Goal: Task Accomplishment & Management: Complete application form

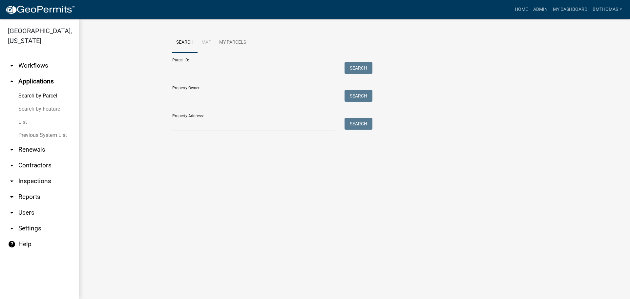
click at [23, 115] on link "List" at bounding box center [39, 121] width 79 height 13
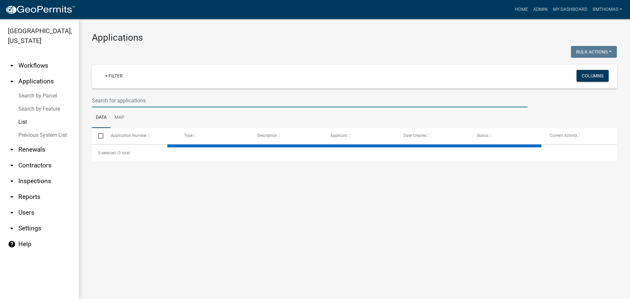
click at [117, 98] on input "text" at bounding box center [309, 100] width 435 height 13
select select "3: 100"
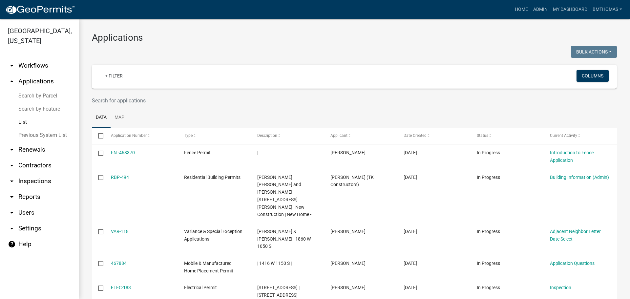
type input "o"
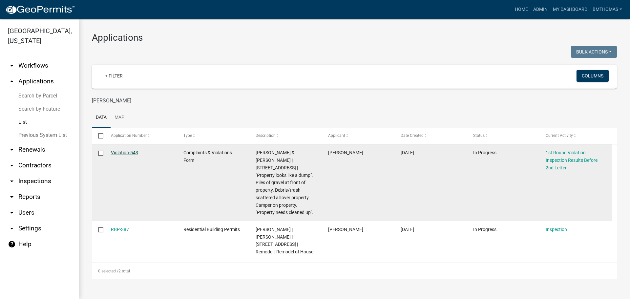
type input "roark"
click at [127, 151] on link "Violation-543" at bounding box center [124, 152] width 27 height 5
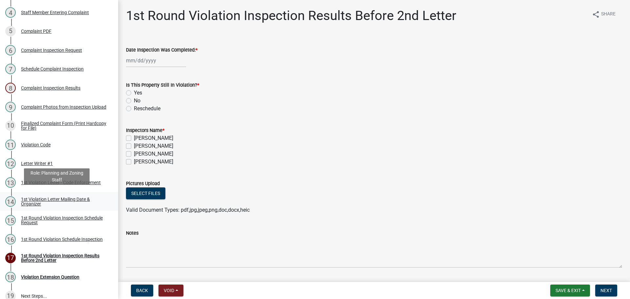
scroll to position [164, 0]
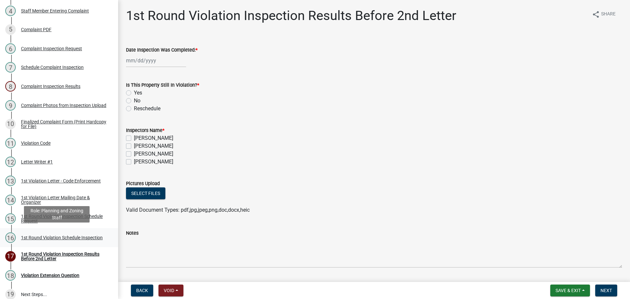
click at [26, 239] on div "1st Round Violation Schedule Inspection" at bounding box center [62, 237] width 82 height 5
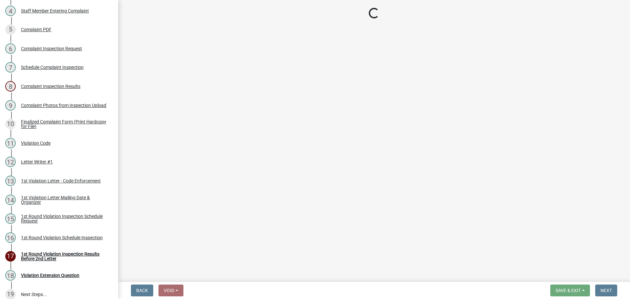
select select "0324ce59-dc13-463c-88f6-21718b6e040a"
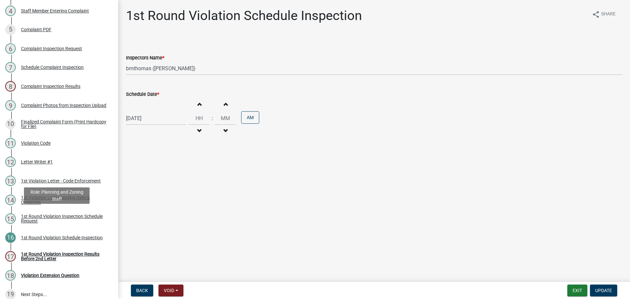
click at [29, 217] on div "1st Round Violation Inspection Schedule Request" at bounding box center [64, 218] width 87 height 9
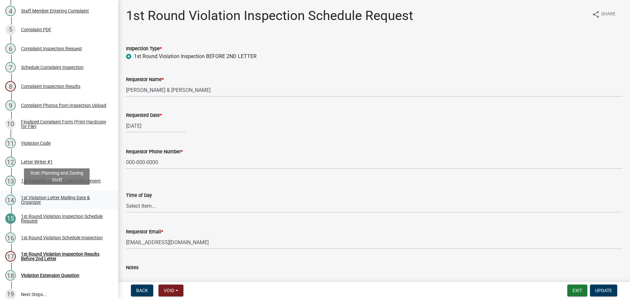
click at [34, 195] on div "1st Violation Letter Mailing Date & Organizer" at bounding box center [64, 199] width 87 height 9
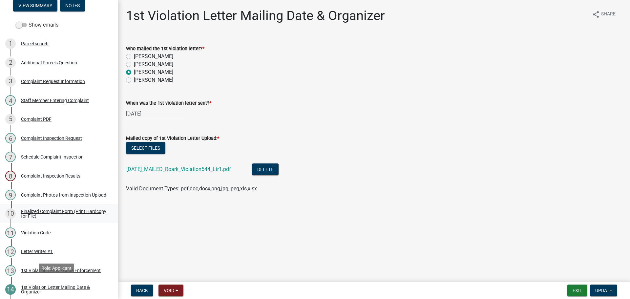
scroll to position [0, 0]
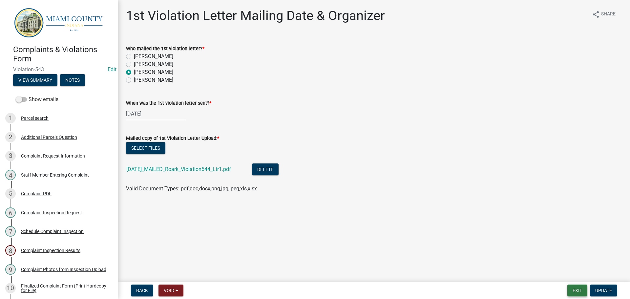
click at [577, 293] on button "Exit" at bounding box center [577, 290] width 20 height 12
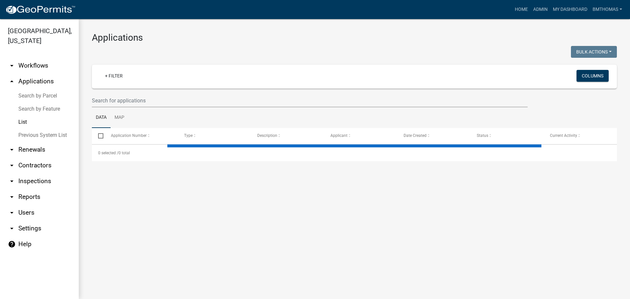
select select "3: 100"
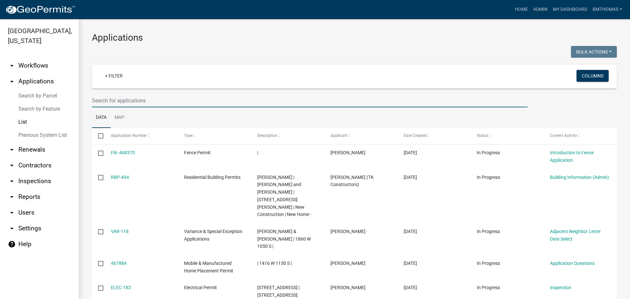
click at [114, 102] on input "text" at bounding box center [309, 100] width 435 height 13
click at [97, 101] on input "text" at bounding box center [309, 100] width 435 height 13
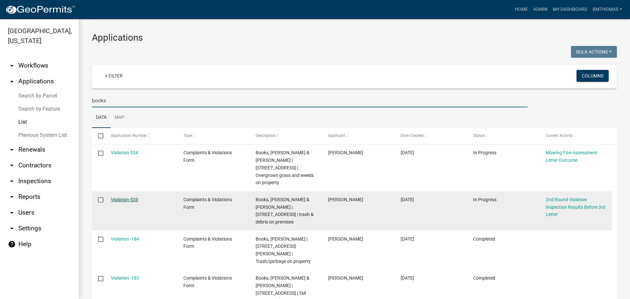
type input "books"
click at [120, 197] on link "Violation-533" at bounding box center [124, 199] width 27 height 5
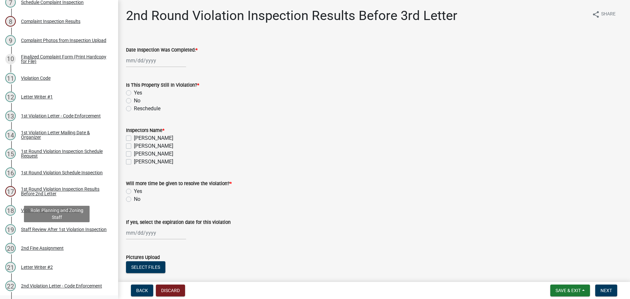
scroll to position [295, 0]
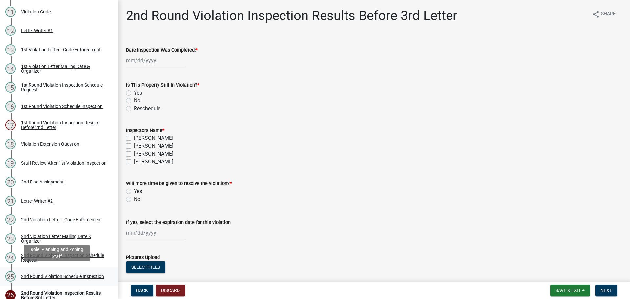
click at [45, 268] on link "25 2nd Round Violation Schedule Inspection" at bounding box center [59, 276] width 118 height 19
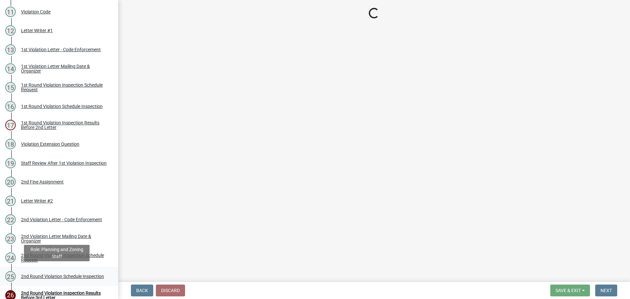
select select "0324ce59-dc13-463c-88f6-21718b6e040a"
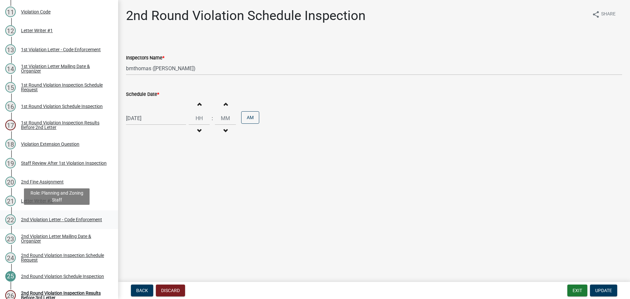
click at [42, 220] on div "2nd Violation Letter - Code Enforcement" at bounding box center [61, 219] width 81 height 5
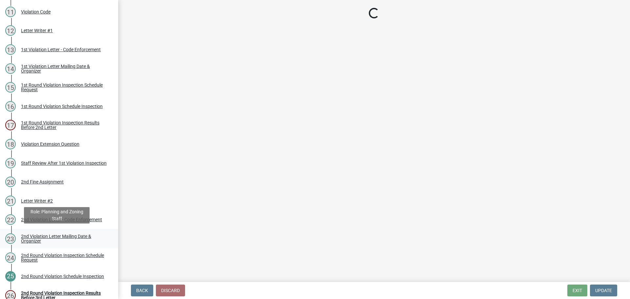
click at [41, 235] on div "2nd Violation Letter Mailing Date & Organizer" at bounding box center [64, 238] width 87 height 9
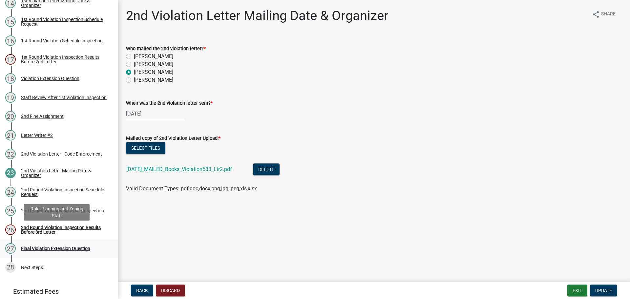
scroll to position [383, 0]
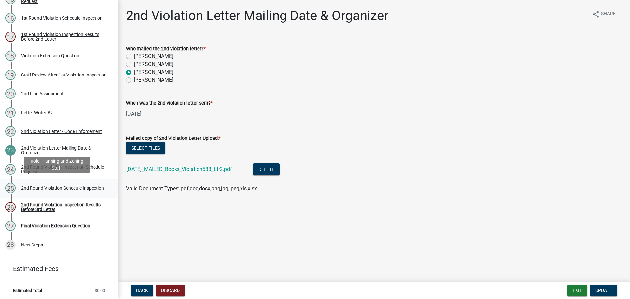
click at [35, 186] on div "2nd Round Violation Schedule Inspection" at bounding box center [62, 188] width 83 height 5
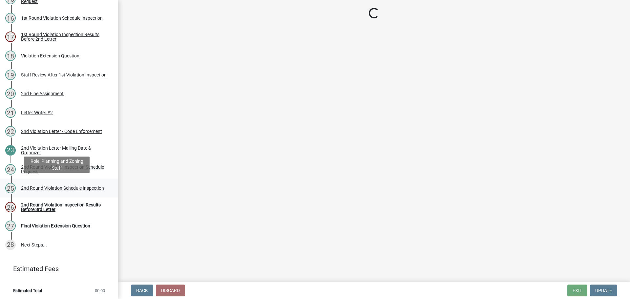
select select "0324ce59-dc13-463c-88f6-21718b6e040a"
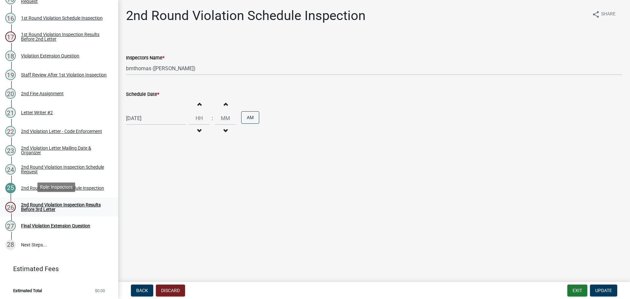
click at [41, 209] on div "2nd Round Violation Inspection Results Before 3rd Letter" at bounding box center [64, 206] width 87 height 9
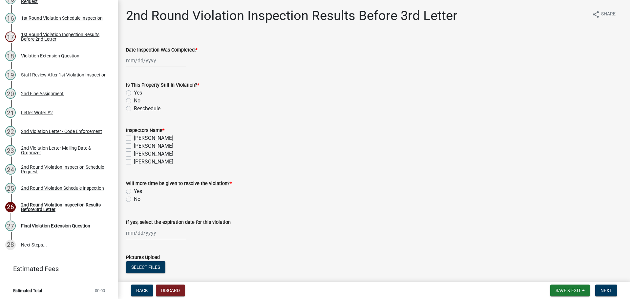
select select "8"
select select "2025"
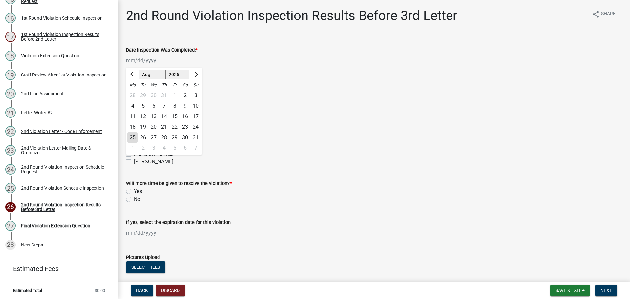
click at [144, 63] on div "Jan Feb Mar Apr May Jun Jul Aug Sep Oct Nov Dec 1525 1526 1527 1528 1529 1530 1…" at bounding box center [156, 60] width 60 height 13
click at [132, 139] on div "25" at bounding box center [132, 137] width 10 height 10
type input "08/25/2025"
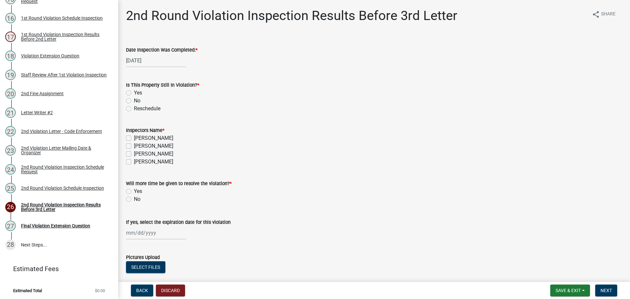
click at [134, 91] on label "Yes" at bounding box center [138, 93] width 8 height 8
click at [134, 91] on input "Yes" at bounding box center [136, 91] width 4 height 4
radio input "true"
click at [134, 152] on label "[PERSON_NAME]" at bounding box center [153, 154] width 39 height 8
click at [134, 152] on input "[PERSON_NAME]" at bounding box center [136, 152] width 4 height 4
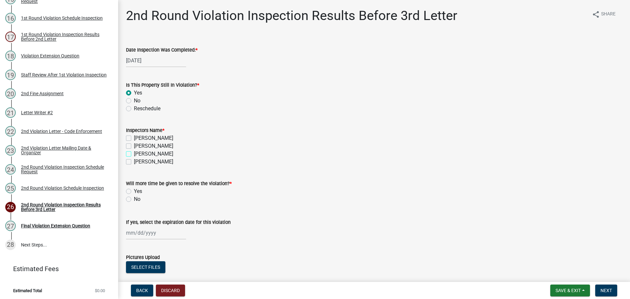
checkbox input "true"
checkbox input "false"
checkbox input "true"
checkbox input "false"
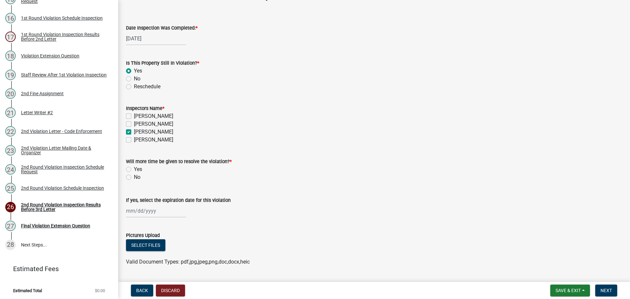
scroll to position [33, 0]
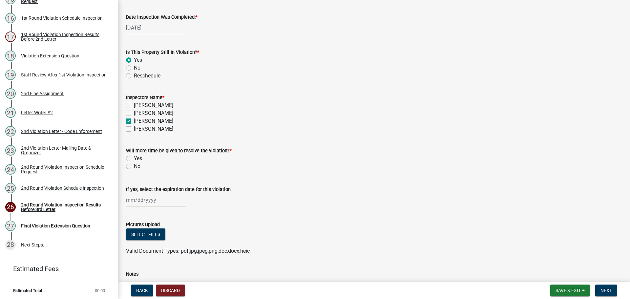
click at [134, 165] on label "No" at bounding box center [137, 166] width 7 height 8
click at [134, 165] on input "No" at bounding box center [136, 164] width 4 height 4
radio input "true"
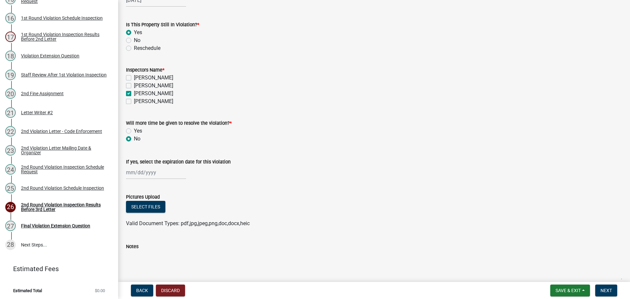
scroll to position [93, 0]
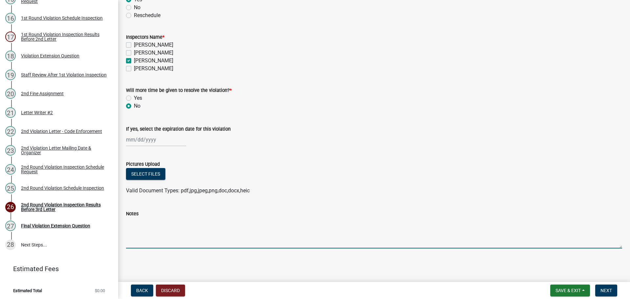
click at [240, 238] on textarea "Notes" at bounding box center [374, 232] width 496 height 31
type textarea "Trash/debris remains on property -BT"
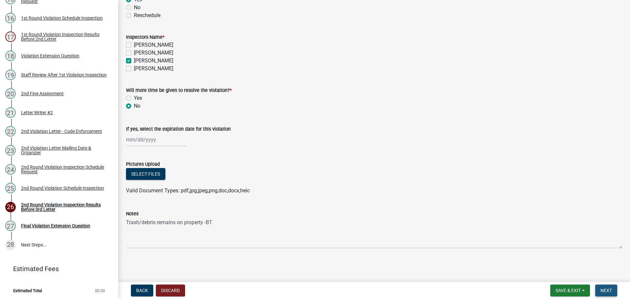
click at [610, 289] on span "Next" at bounding box center [605, 290] width 11 height 5
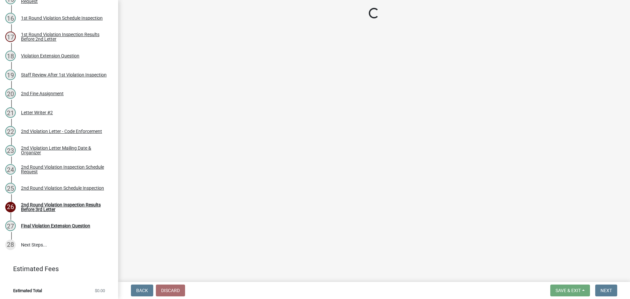
scroll to position [440, 0]
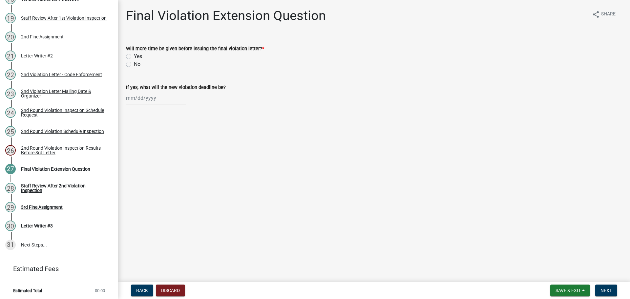
click at [134, 64] on label "No" at bounding box center [137, 64] width 7 height 8
click at [134, 64] on input "No" at bounding box center [136, 62] width 4 height 4
radio input "true"
click at [603, 289] on span "Next" at bounding box center [605, 290] width 11 height 5
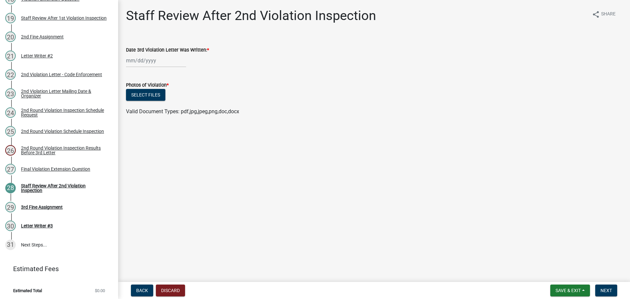
click at [167, 63] on div at bounding box center [156, 60] width 60 height 13
select select "8"
select select "2025"
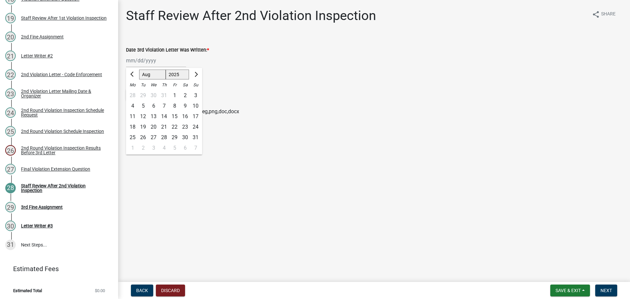
click at [253, 108] on div "Valid Document Types: pdf,jpg,jpeg,png,doc,docx" at bounding box center [374, 112] width 506 height 8
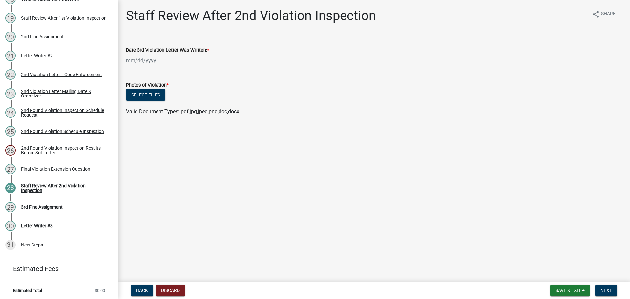
select select "8"
select select "2025"
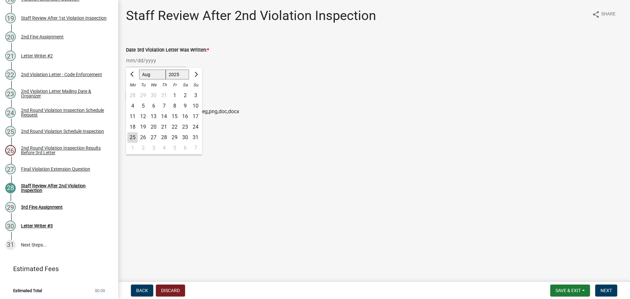
click at [152, 63] on div "Jan Feb Mar Apr May Jun Jul Aug Sep Oct Nov Dec 1525 1526 1527 1528 1529 1530 1…" at bounding box center [156, 60] width 60 height 13
click at [133, 137] on div "25" at bounding box center [132, 137] width 10 height 10
type input "08/25/2025"
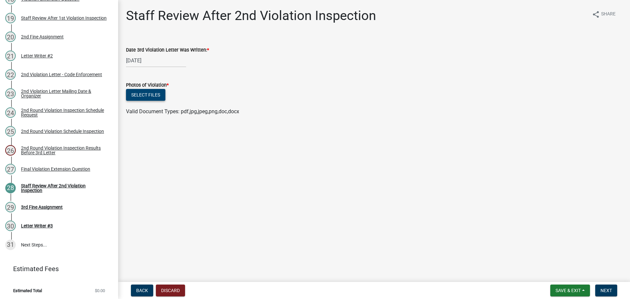
click at [137, 99] on button "Select files" at bounding box center [145, 95] width 39 height 12
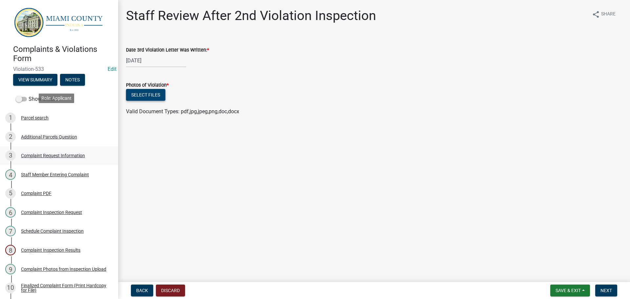
scroll to position [0, 0]
click at [144, 98] on button "Select files" at bounding box center [145, 95] width 39 height 12
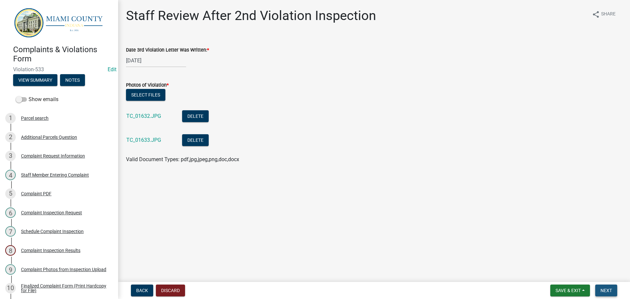
click at [610, 294] on button "Next" at bounding box center [606, 290] width 22 height 12
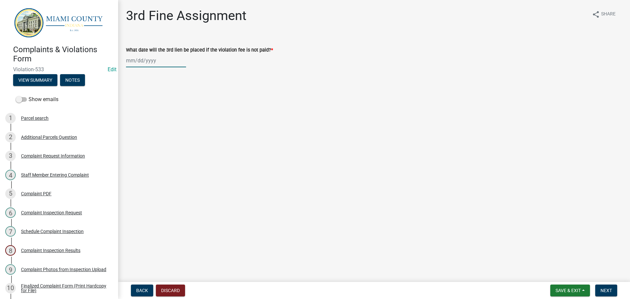
click at [157, 59] on div at bounding box center [156, 60] width 60 height 13
select select "8"
select select "2025"
click at [192, 76] on button "Next month" at bounding box center [196, 74] width 8 height 10
select select "9"
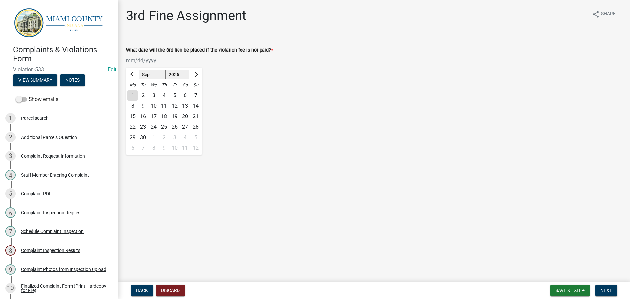
click at [163, 128] on div "25" at bounding box center [164, 127] width 10 height 10
type input "09/25/2025"
click at [219, 127] on main "3rd Fine Assignment share Share What date will the 3rd lien be placed if the vi…" at bounding box center [374, 139] width 512 height 279
click at [604, 291] on span "Next" at bounding box center [605, 290] width 11 height 5
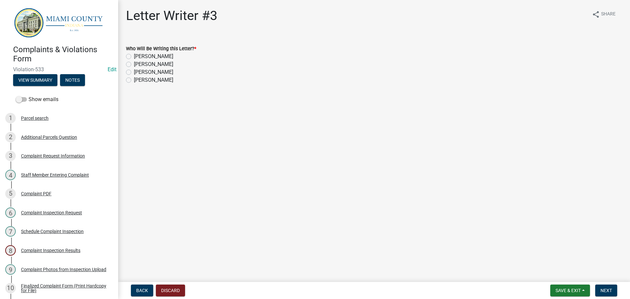
click at [130, 69] on div "[PERSON_NAME]" at bounding box center [374, 72] width 496 height 8
click at [134, 72] on label "[PERSON_NAME]" at bounding box center [153, 72] width 39 height 8
click at [134, 72] on input "[PERSON_NAME]" at bounding box center [136, 70] width 4 height 4
radio input "true"
click at [612, 289] on span "Next" at bounding box center [605, 290] width 11 height 5
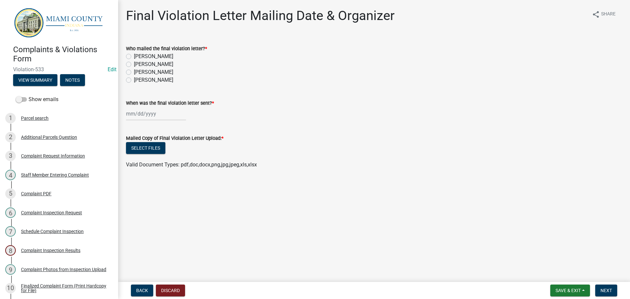
drag, startPoint x: 128, startPoint y: 74, endPoint x: 132, endPoint y: 75, distance: 4.8
click at [134, 73] on label "[PERSON_NAME]" at bounding box center [153, 72] width 39 height 8
click at [134, 72] on input "[PERSON_NAME]" at bounding box center [136, 70] width 4 height 4
radio input "true"
click at [147, 112] on div at bounding box center [156, 113] width 60 height 13
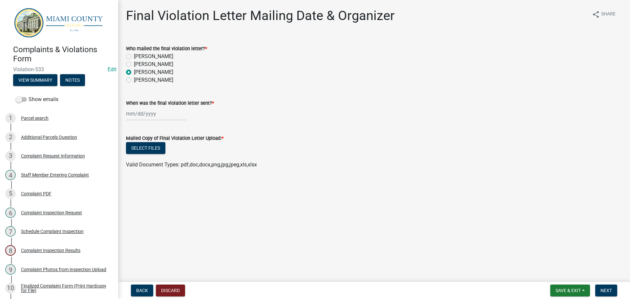
select select "8"
select select "2025"
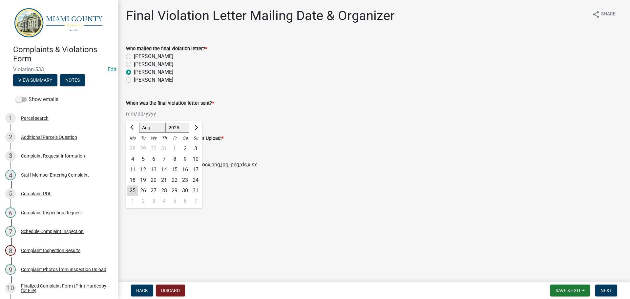
click at [134, 190] on div "25" at bounding box center [132, 190] width 10 height 10
type input "08/25/2025"
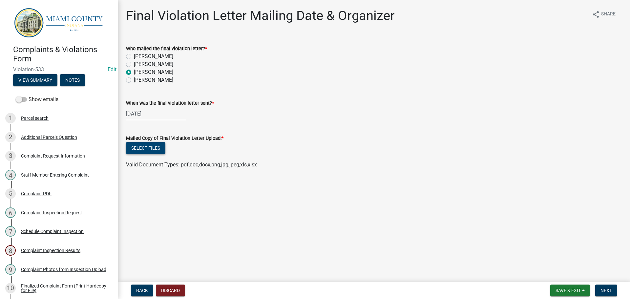
drag, startPoint x: 140, startPoint y: 151, endPoint x: 140, endPoint y: 165, distance: 13.4
click at [140, 163] on wm-upload "Select files Valid Document Types: pdf,doc,docx,png,jpg,jpeg,xls,xlsx" at bounding box center [374, 155] width 496 height 27
click at [133, 195] on main "Final Violation Letter Mailing Date & Organizer share Share Who mailed the fina…" at bounding box center [374, 139] width 512 height 279
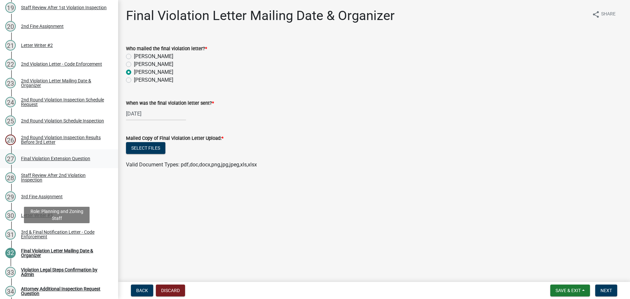
scroll to position [459, 0]
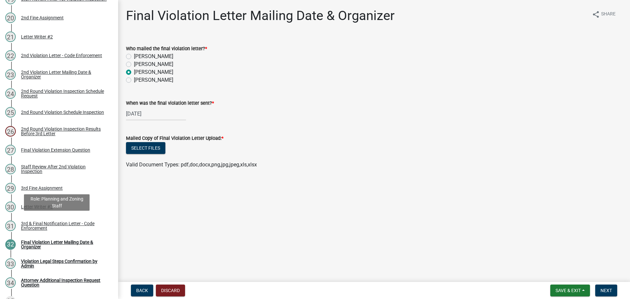
click at [35, 226] on div "3rd & Final Notification Letter - Code Enforcement" at bounding box center [64, 225] width 87 height 9
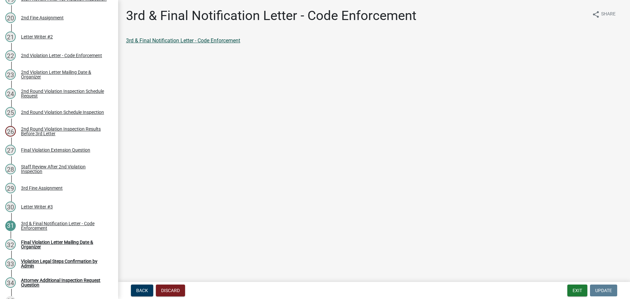
click at [190, 42] on link "3rd & Final Notification Letter - Code Enforcement" at bounding box center [183, 40] width 114 height 6
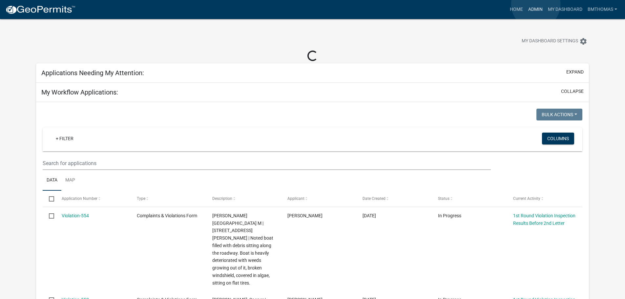
click at [535, 5] on link "Admin" at bounding box center [535, 9] width 20 height 12
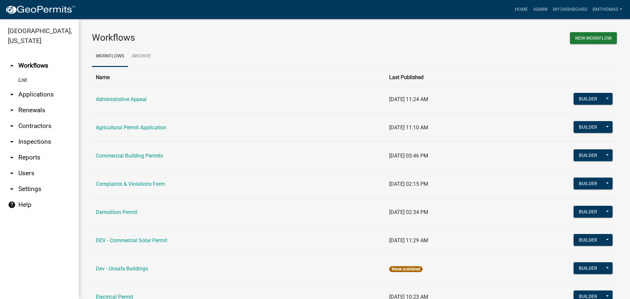
click at [34, 87] on link "arrow_drop_down Applications" at bounding box center [39, 95] width 79 height 16
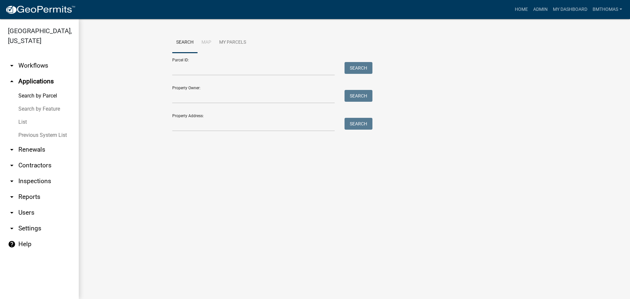
click at [21, 115] on link "List" at bounding box center [39, 121] width 79 height 13
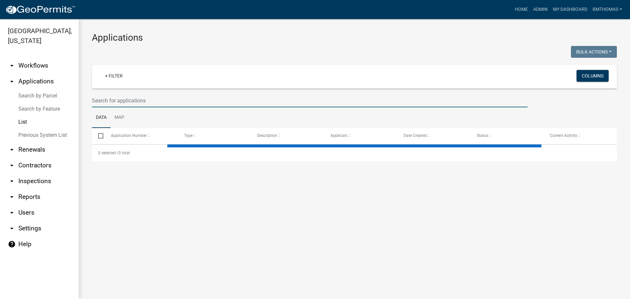
click at [105, 102] on input "text" at bounding box center [309, 100] width 435 height 13
select select "3: 100"
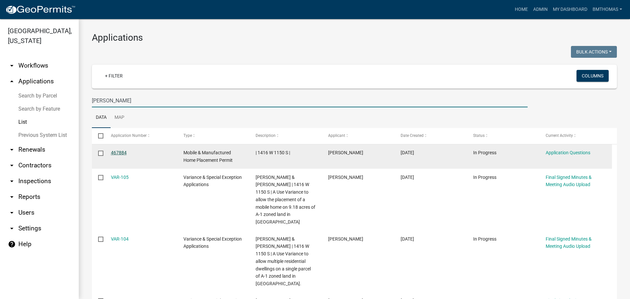
type input "[PERSON_NAME]"
click at [116, 153] on link "467884" at bounding box center [119, 152] width 16 height 5
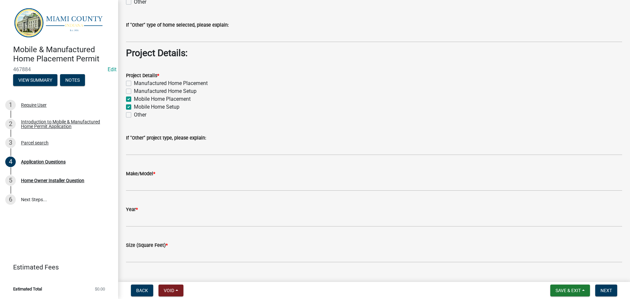
scroll to position [918, 0]
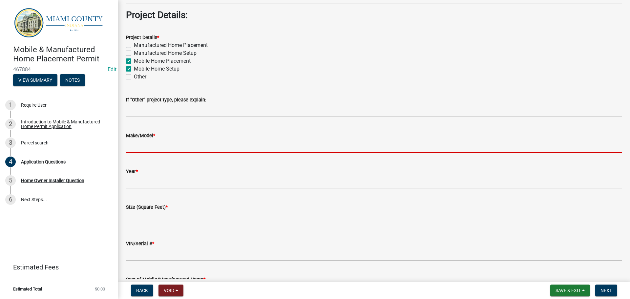
click at [153, 144] on input "Make/Model *" at bounding box center [374, 145] width 496 height 13
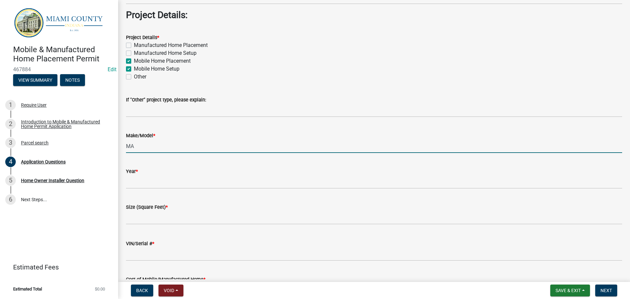
type input "M"
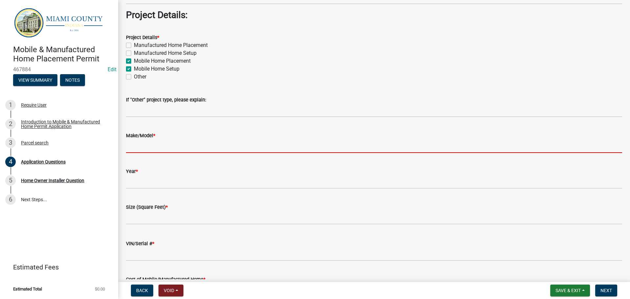
type input "a"
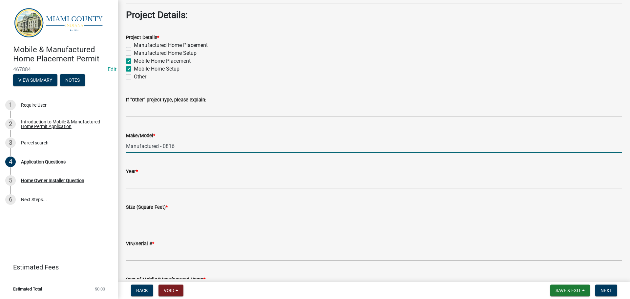
type input "Manufactured - 0816"
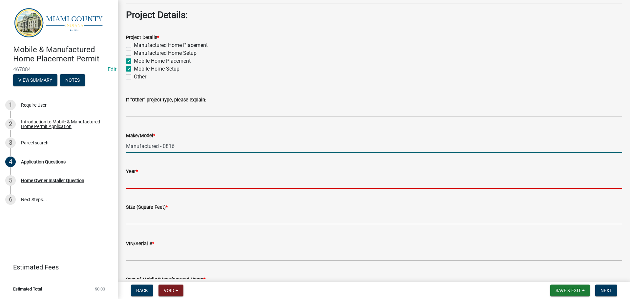
click at [145, 183] on input "Year *" at bounding box center [374, 181] width 496 height 13
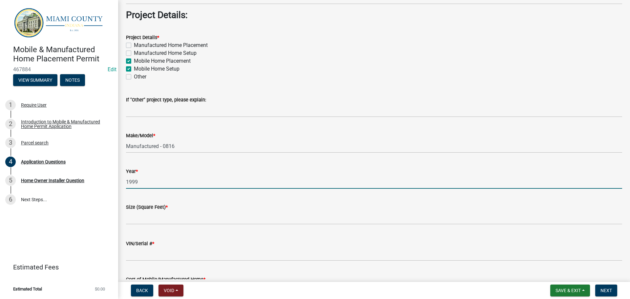
type input "1999"
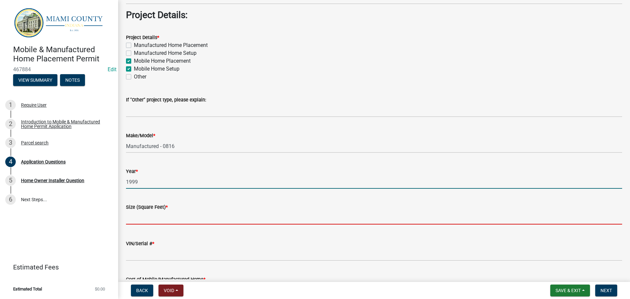
click at [152, 219] on input "text" at bounding box center [374, 217] width 496 height 13
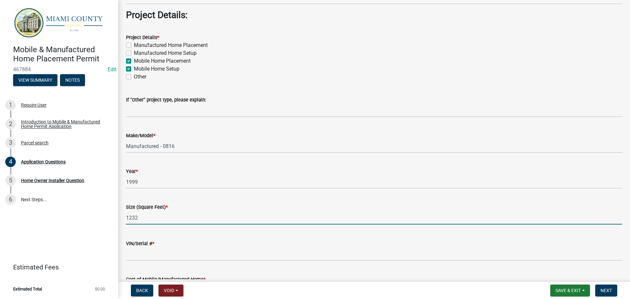
type input "1232"
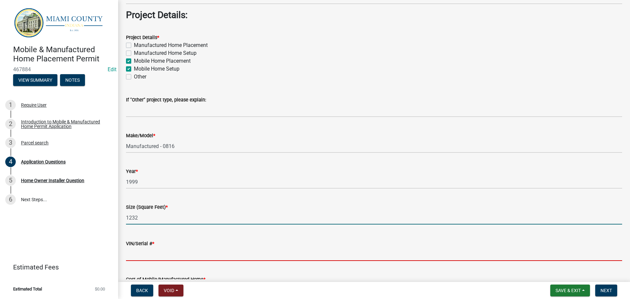
click at [146, 255] on input "VIN/Serial # *" at bounding box center [374, 253] width 496 height 13
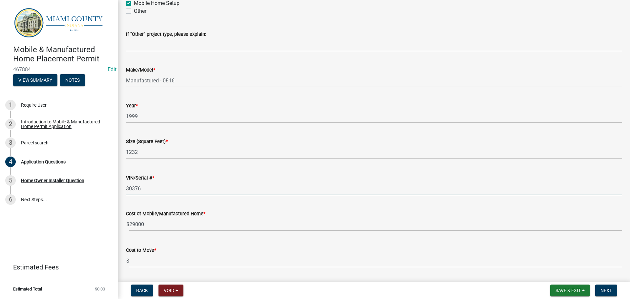
scroll to position [1017, 0]
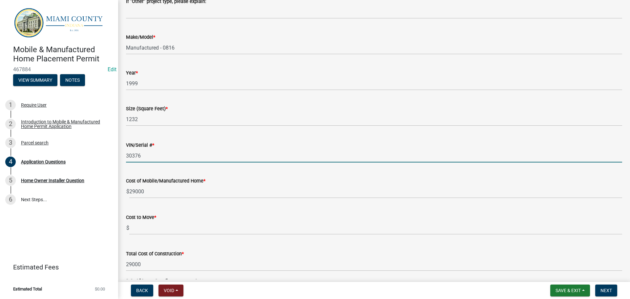
click at [126, 155] on input "30376" at bounding box center [374, 155] width 496 height 13
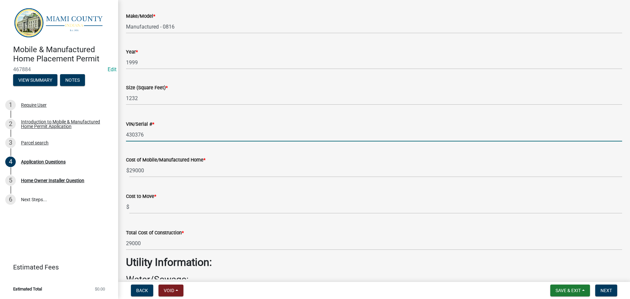
scroll to position [1049, 0]
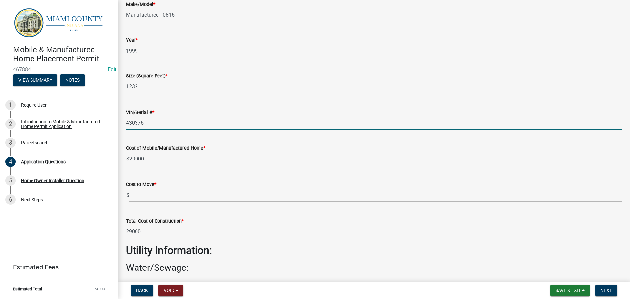
type input "430376"
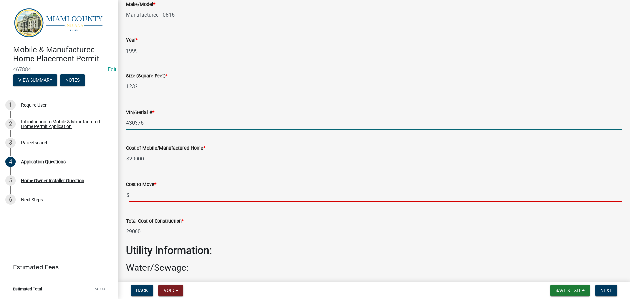
click at [150, 193] on input "text" at bounding box center [375, 194] width 493 height 13
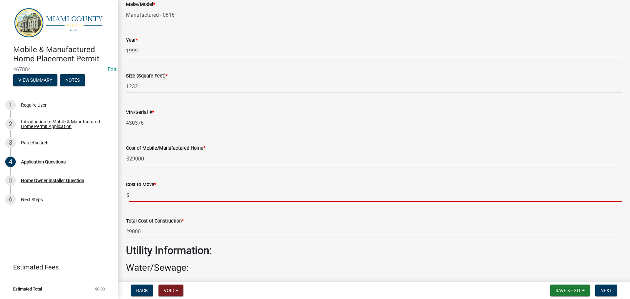
click at [157, 195] on input "text" at bounding box center [375, 194] width 493 height 13
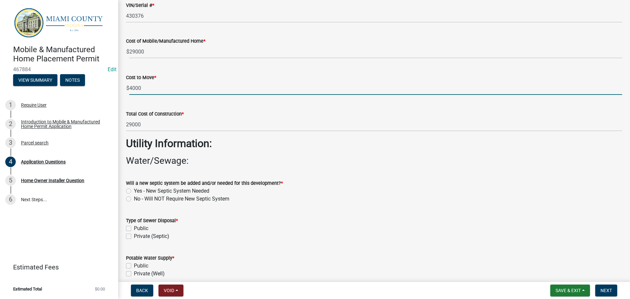
scroll to position [1181, 0]
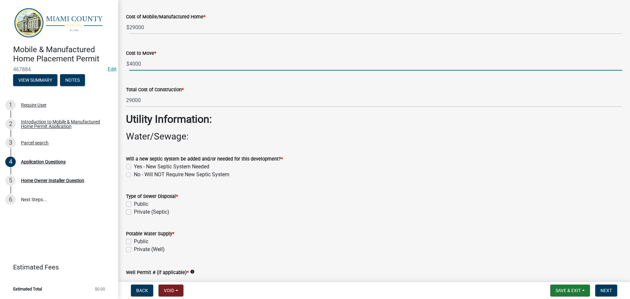
type input "4000"
click at [127, 174] on wm-data-entity-input-list "Applicant Information: Applicant Name * Gene & [PERSON_NAME] Applicant Address …" at bounding box center [374, 121] width 496 height 2531
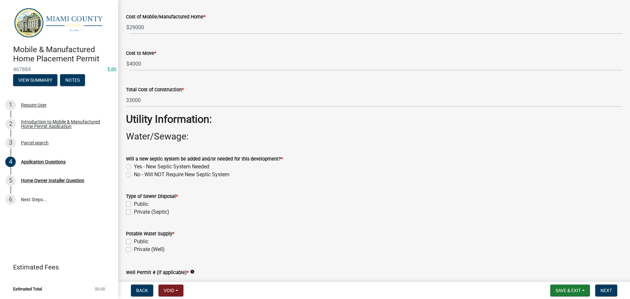
click at [134, 174] on label "No - Will NOT Require New Septic System" at bounding box center [181, 175] width 95 height 8
click at [134, 174] on input "No - Will NOT Require New Septic System" at bounding box center [136, 173] width 4 height 4
radio input "true"
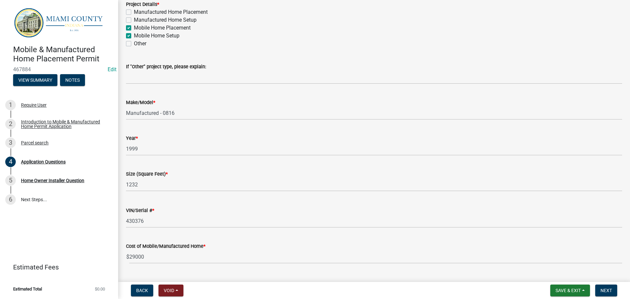
scroll to position [951, 0]
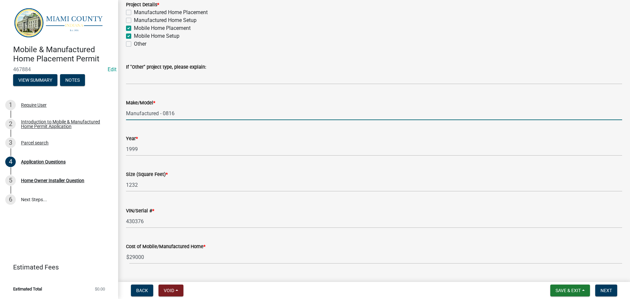
click at [169, 113] on input "Manufactured - 0816" at bounding box center [374, 113] width 496 height 13
click at [159, 109] on input "Manufactured - 8016" at bounding box center [374, 113] width 496 height 13
drag, startPoint x: 156, startPoint y: 112, endPoint x: 116, endPoint y: 112, distance: 39.7
click at [116, 112] on div "Mobile & Manufactured Home Placement Permit 467884 Edit View Summary Notes 1 Re…" at bounding box center [315, 149] width 630 height 299
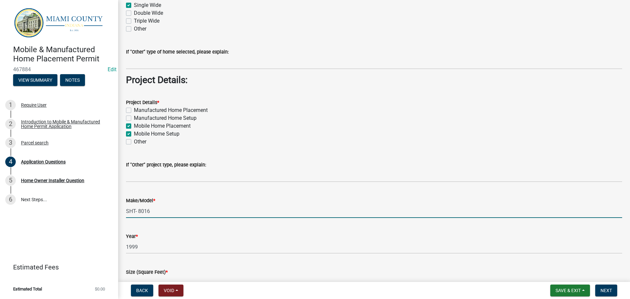
scroll to position [885, 0]
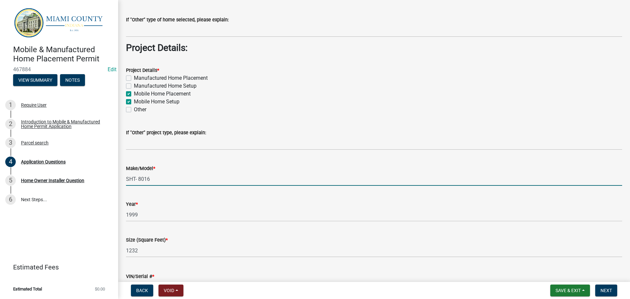
type input "SHT- 8016"
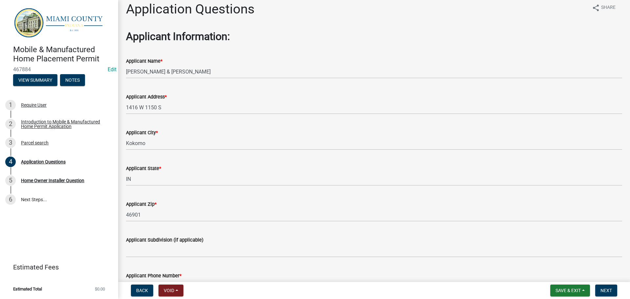
scroll to position [0, 0]
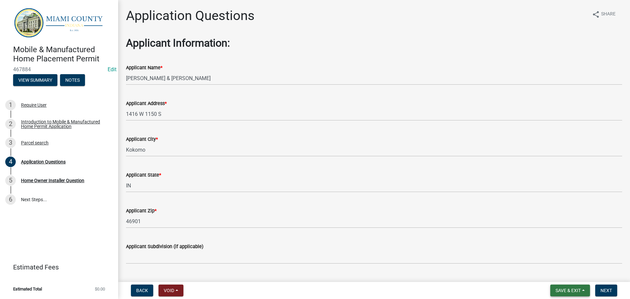
click at [568, 289] on span "Save & Exit" at bounding box center [567, 290] width 25 height 5
click at [564, 274] on button "Save & Exit" at bounding box center [563, 273] width 52 height 16
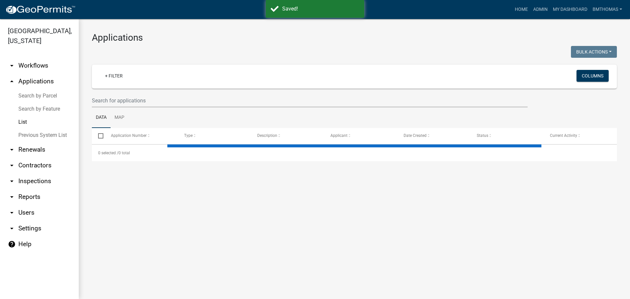
select select "3: 100"
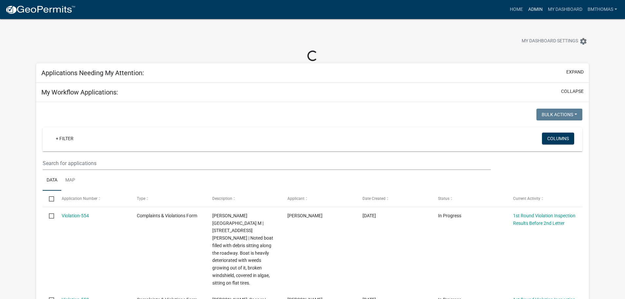
click at [530, 11] on link "Admin" at bounding box center [535, 9] width 20 height 12
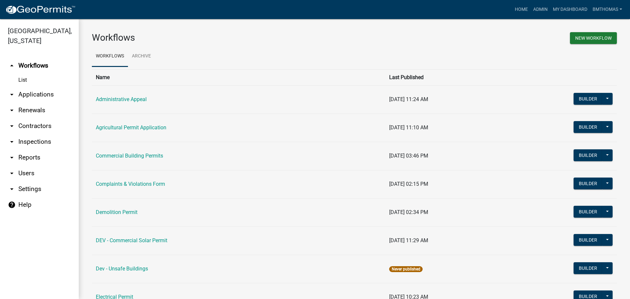
click at [32, 87] on link "arrow_drop_down Applications" at bounding box center [39, 95] width 79 height 16
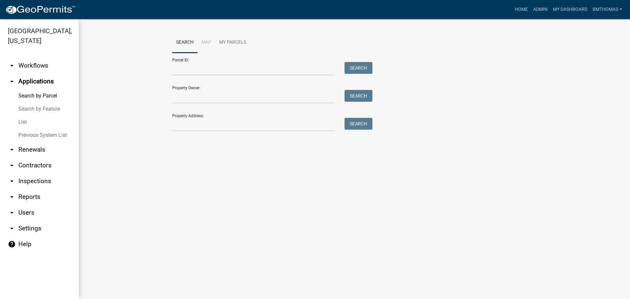
click at [24, 115] on link "List" at bounding box center [39, 121] width 79 height 13
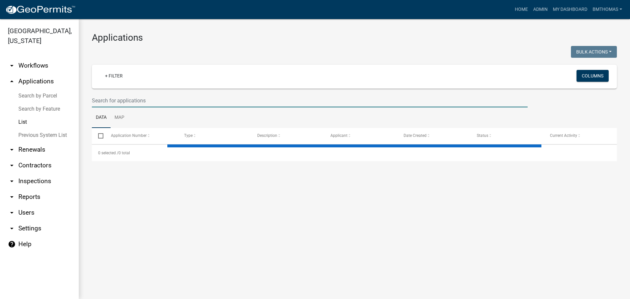
click at [123, 100] on input "text" at bounding box center [309, 100] width 435 height 13
select select "3: 100"
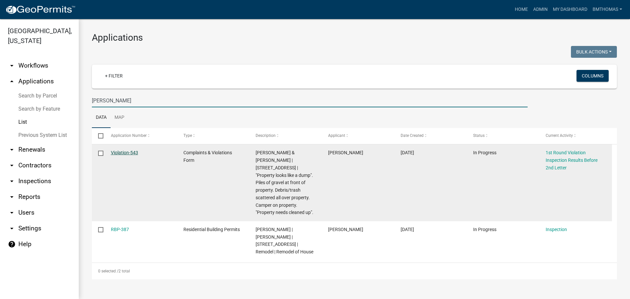
type input "roark"
click at [129, 152] on link "Violation-543" at bounding box center [124, 152] width 27 height 5
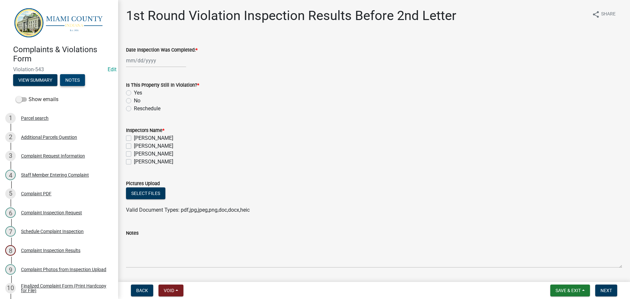
click at [78, 81] on button "Notes" at bounding box center [72, 80] width 25 height 12
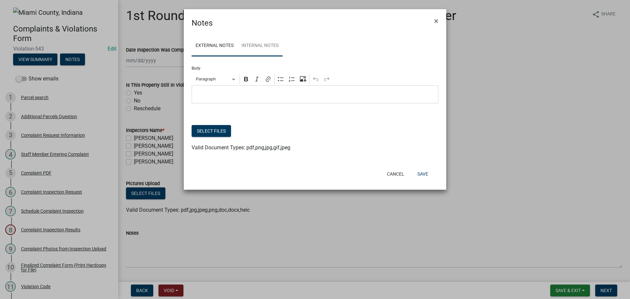
click at [251, 45] on link "Internal Notes" at bounding box center [259, 45] width 45 height 21
click at [233, 82] on button "Paragraph" at bounding box center [215, 79] width 45 height 10
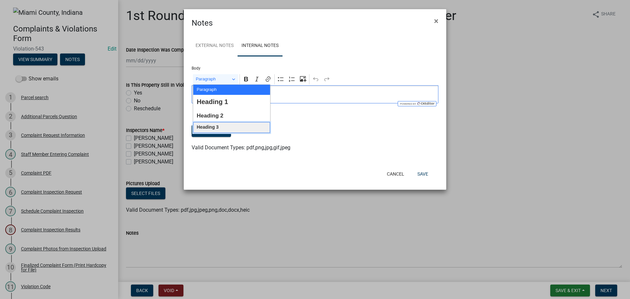
click at [223, 128] on button "Heading 3" at bounding box center [231, 127] width 77 height 11
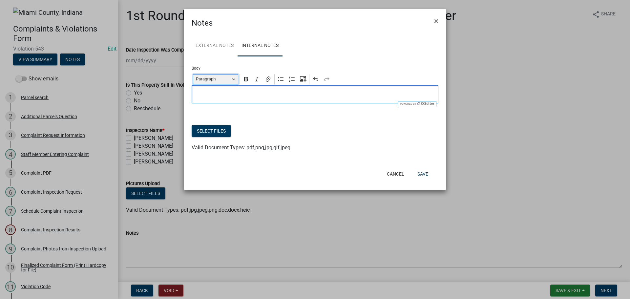
click at [226, 82] on span "Paragraph" at bounding box center [213, 79] width 34 height 8
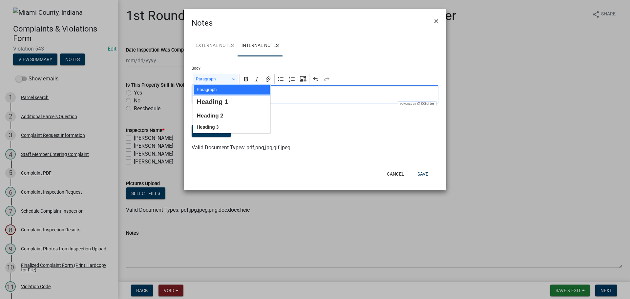
click at [215, 90] on span "Paragraph" at bounding box center [206, 90] width 20 height 8
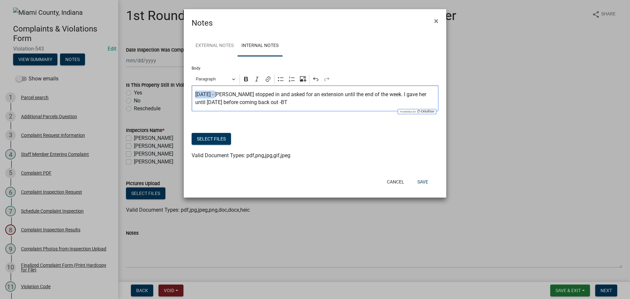
drag, startPoint x: 210, startPoint y: 95, endPoint x: 194, endPoint y: 94, distance: 15.4
click at [194, 94] on div "8.25.25 - Angela stopped in and asked for an extension until the end of the wee…" at bounding box center [315, 98] width 247 height 26
click at [245, 77] on icon "Editor toolbar" at bounding box center [246, 79] width 7 height 7
click at [266, 102] on p "8.25.25 - Angela stopped in and asked for an extension until the end of the wee…" at bounding box center [315, 99] width 240 height 16
click at [423, 187] on button "Save" at bounding box center [422, 182] width 21 height 12
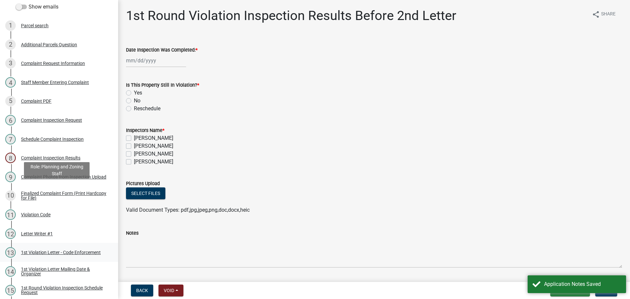
scroll to position [131, 0]
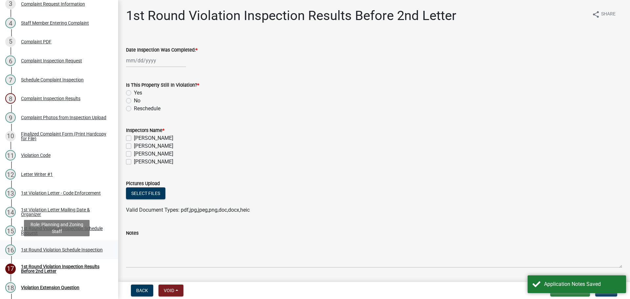
click at [34, 243] on link "16 1st Round Violation Schedule Inspection" at bounding box center [59, 249] width 118 height 19
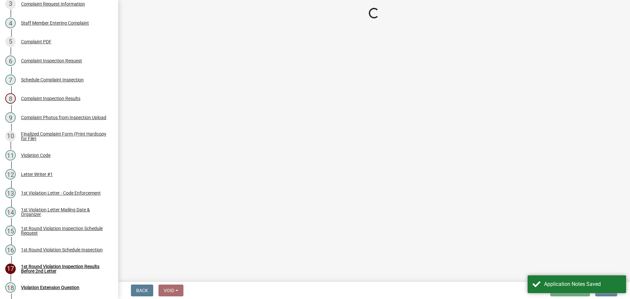
select select "0324ce59-dc13-463c-88f6-21718b6e040a"
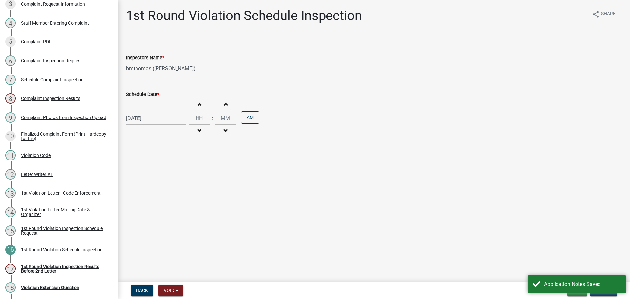
click at [147, 114] on div "08/29/2025" at bounding box center [156, 117] width 60 height 13
select select "8"
select select "2025"
click at [143, 206] on div "2" at bounding box center [143, 205] width 10 height 10
type input "09/02/2025"
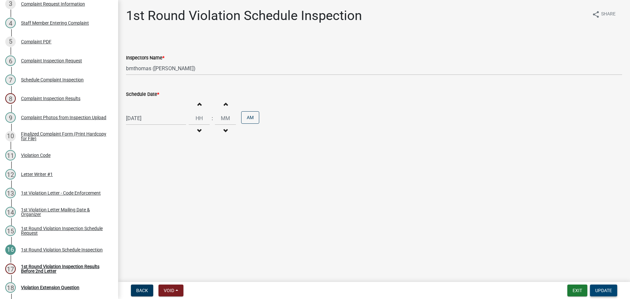
click at [601, 295] on button "Update" at bounding box center [603, 290] width 27 height 12
